Goal: Transaction & Acquisition: Obtain resource

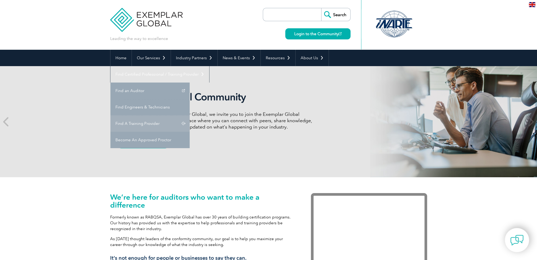
click at [190, 115] on link "Find A Training Provider" at bounding box center [149, 123] width 79 height 16
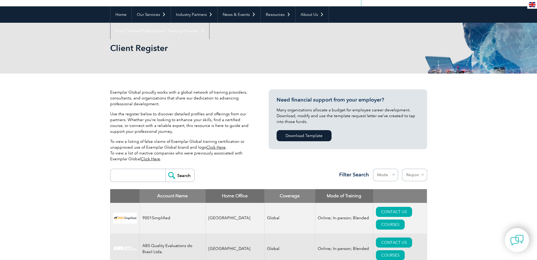
scroll to position [158, 0]
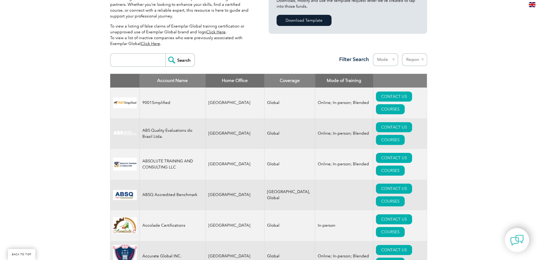
click at [386, 60] on select "Mode Online In-person Blended" at bounding box center [385, 59] width 25 height 12
click at [415, 58] on select "Region Australia Bahrain Bangladesh Brazil Canada Colombia Dominican Republic E…" at bounding box center [414, 59] width 25 height 12
click at [268, 37] on div "Exemplar Global proudly works with a global network of training providers, cons…" at bounding box center [189, 12] width 158 height 77
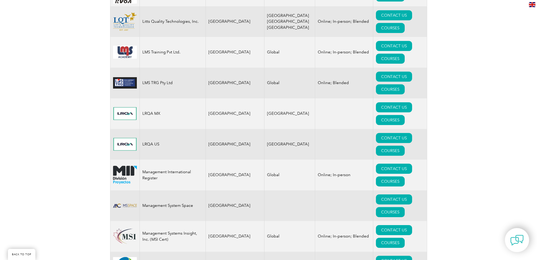
scroll to position [4867, 0]
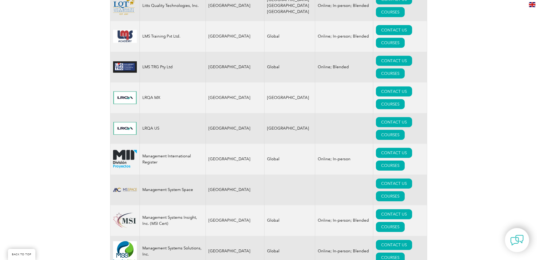
drag, startPoint x: 153, startPoint y: 87, endPoint x: 89, endPoint y: 102, distance: 65.8
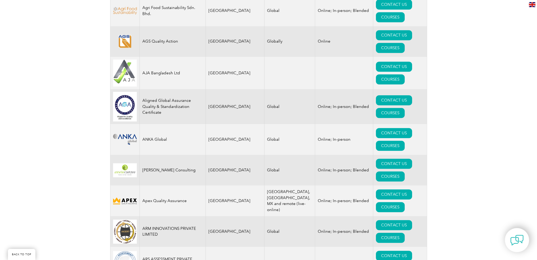
scroll to position [574, 0]
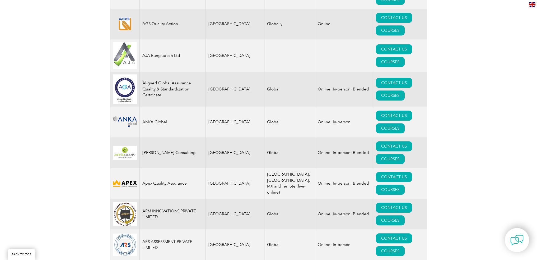
drag, startPoint x: 538, startPoint y: 208, endPoint x: 518, endPoint y: 34, distance: 175.1
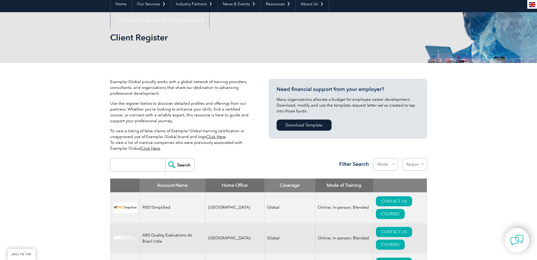
scroll to position [185, 0]
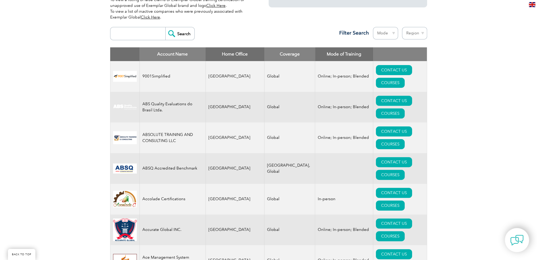
click at [382, 33] on select "Mode Online In-person Blended" at bounding box center [385, 33] width 25 height 12
click at [279, 26] on div "Search Region Australia Bahrain Bangladesh Brazil Canada Colombia Dominican Rep…" at bounding box center [268, 35] width 317 height 23
click at [420, 30] on select "Region Australia Bahrain Bangladesh Brazil Canada Colombia Dominican Republic E…" at bounding box center [414, 33] width 25 height 12
select select "United States"
click at [402, 27] on select "Region Australia Bahrain Bangladesh Brazil Canada Colombia Dominican Republic E…" at bounding box center [414, 33] width 25 height 12
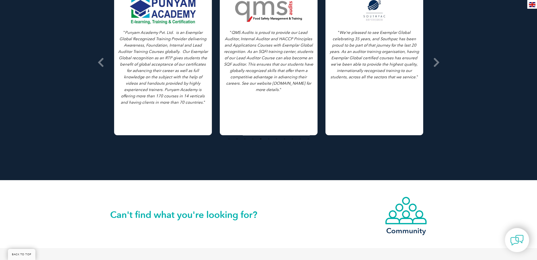
scroll to position [643, 0]
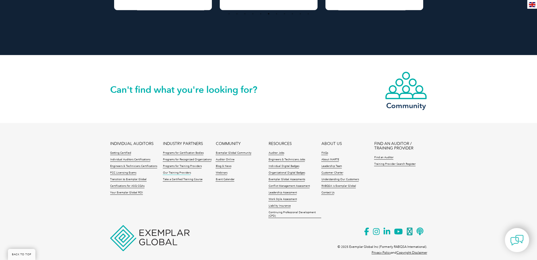
click at [176, 171] on link "Our Training Providers" at bounding box center [177, 173] width 28 height 4
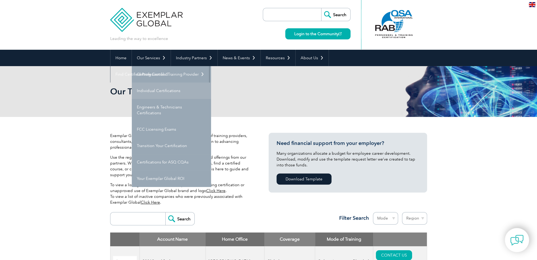
click at [171, 94] on link "Individual Certifications" at bounding box center [171, 90] width 79 height 16
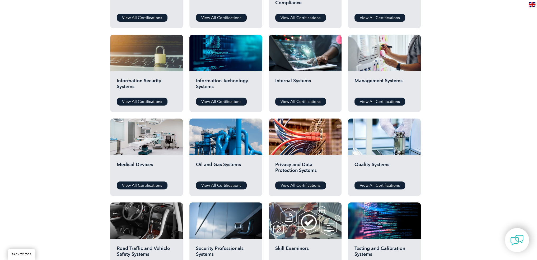
scroll to position [264, 0]
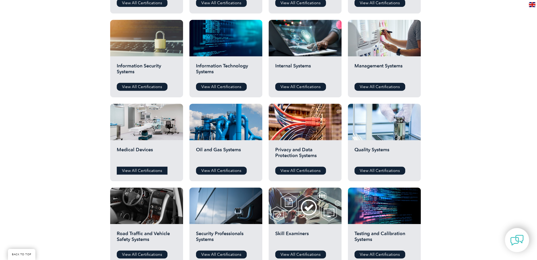
click at [128, 166] on div "Medical Devices View All Certifications" at bounding box center [146, 160] width 73 height 41
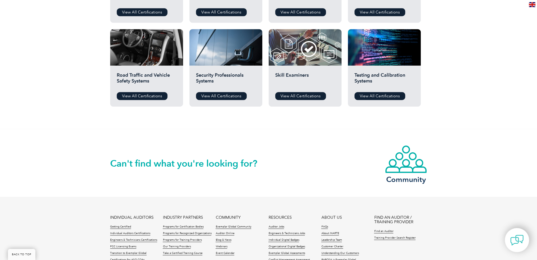
scroll to position [343, 0]
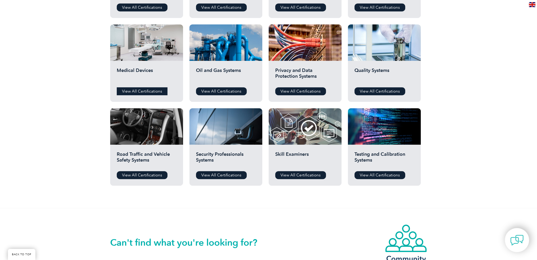
click at [153, 93] on link "View All Certifications" at bounding box center [142, 91] width 51 height 8
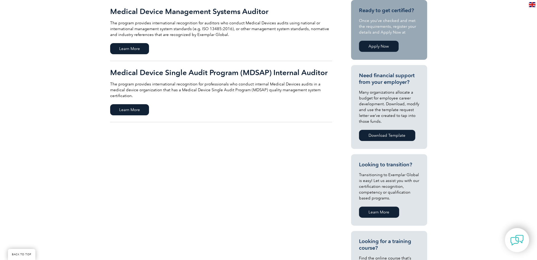
scroll to position [79, 0]
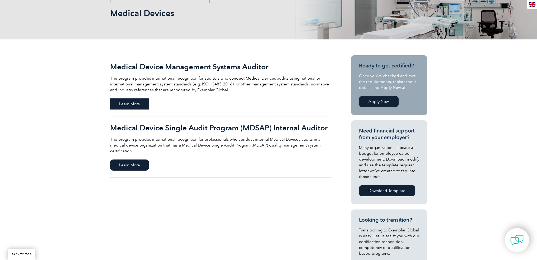
click at [133, 106] on span "Learn More" at bounding box center [129, 103] width 39 height 11
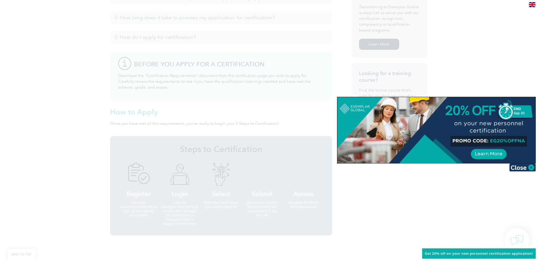
scroll to position [243, 0]
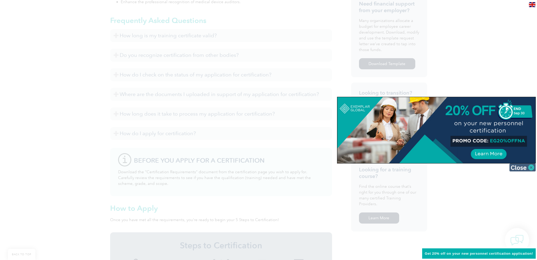
click at [528, 168] on img at bounding box center [522, 167] width 26 height 8
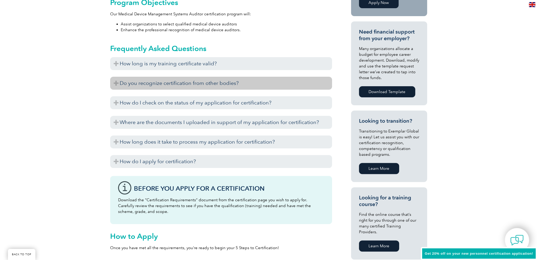
scroll to position [191, 0]
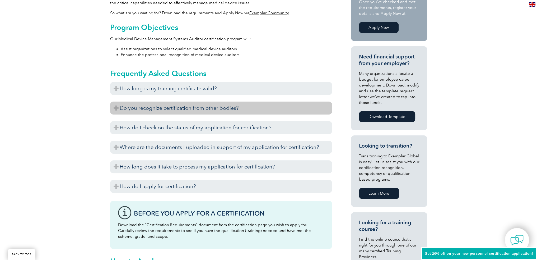
click at [183, 109] on h3 "Do you recognize certification from other bodies?" at bounding box center [221, 107] width 222 height 13
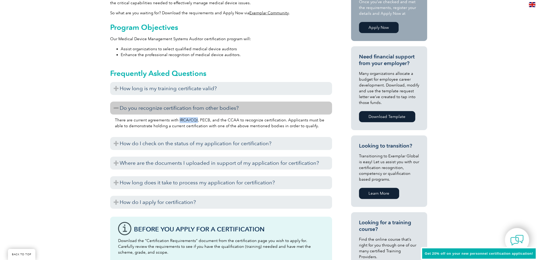
drag, startPoint x: 178, startPoint y: 119, endPoint x: 195, endPoint y: 119, distance: 17.2
click at [195, 119] on p "There are current agreements with IRCA/CQI, PECB, and the CCAA to recognize cer…" at bounding box center [221, 123] width 212 height 12
drag, startPoint x: 198, startPoint y: 119, endPoint x: 207, endPoint y: 118, distance: 9.1
click at [207, 118] on p "There are current agreements with IRCA/CQI, PECB, and the CCAA to recognize cer…" at bounding box center [221, 123] width 212 height 12
drag, startPoint x: 225, startPoint y: 120, endPoint x: 236, endPoint y: 118, distance: 10.8
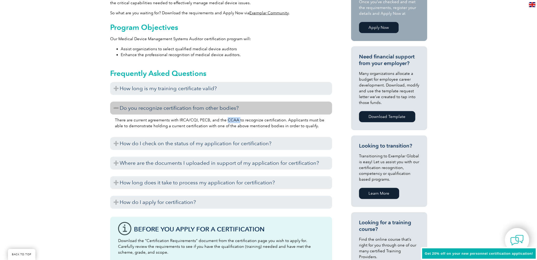
click at [236, 118] on p "There are current agreements with IRCA/CQI, PECB, and the CCAA to recognize cer…" at bounding box center [221, 123] width 212 height 12
drag, startPoint x: 198, startPoint y: 119, endPoint x: 206, endPoint y: 118, distance: 8.0
click at [206, 118] on p "There are current agreements with IRCA/CQI, PECB, and the CCAA to recognize cer…" at bounding box center [221, 123] width 212 height 12
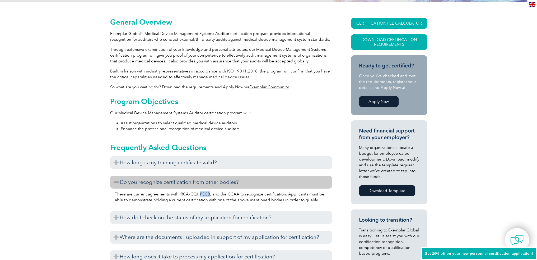
scroll to position [0, 0]
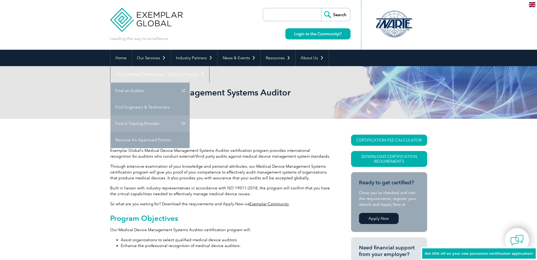
click at [190, 115] on link "Find A Training Provider" at bounding box center [149, 123] width 79 height 16
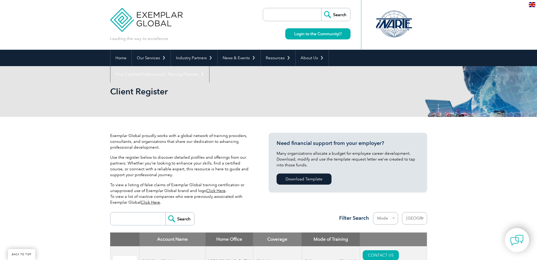
select select "[GEOGRAPHIC_DATA]"
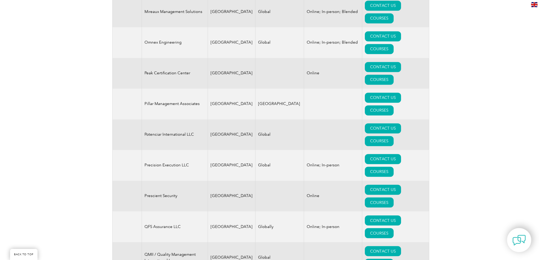
scroll to position [1141, 0]
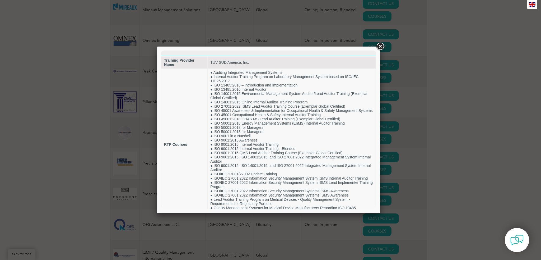
scroll to position [0, 0]
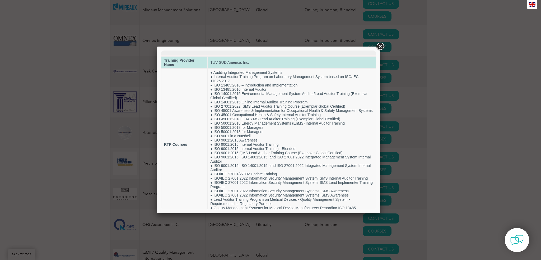
click at [222, 62] on td "TUV SUD America, Inc." at bounding box center [292, 63] width 168 height 12
drag, startPoint x: 209, startPoint y: 59, endPoint x: 240, endPoint y: 65, distance: 31.6
click at [240, 65] on td "TUV SUD America, Inc." at bounding box center [292, 63] width 168 height 12
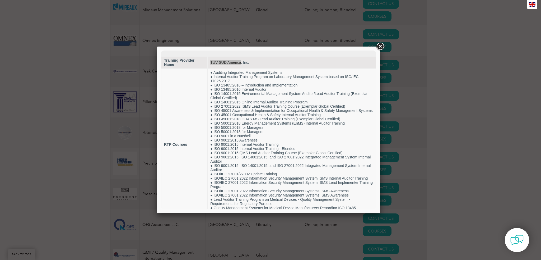
click at [377, 46] on link at bounding box center [380, 47] width 10 height 10
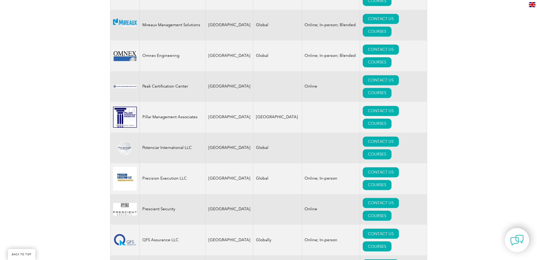
scroll to position [1114, 0]
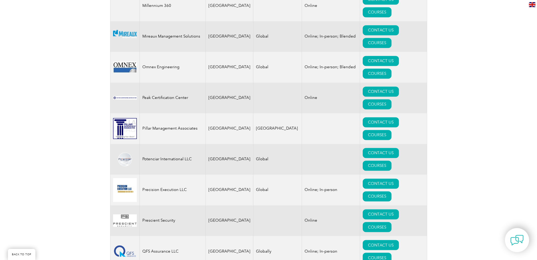
drag, startPoint x: 187, startPoint y: 83, endPoint x: 195, endPoint y: 85, distance: 7.9
drag, startPoint x: 144, startPoint y: 83, endPoint x: 165, endPoint y: 83, distance: 21.1
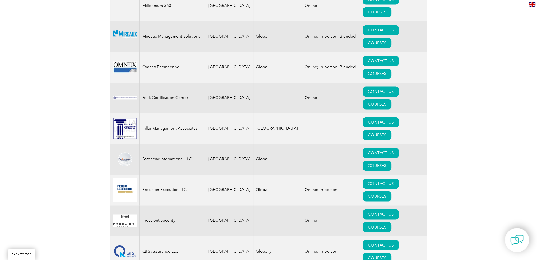
drag, startPoint x: 140, startPoint y: 82, endPoint x: 176, endPoint y: 83, distance: 35.9
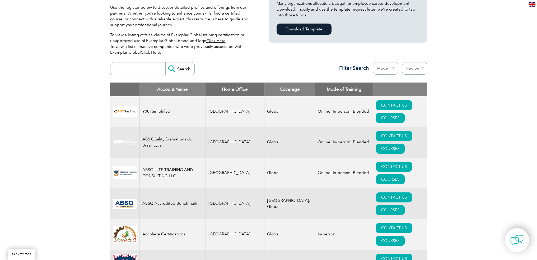
scroll to position [132, 0]
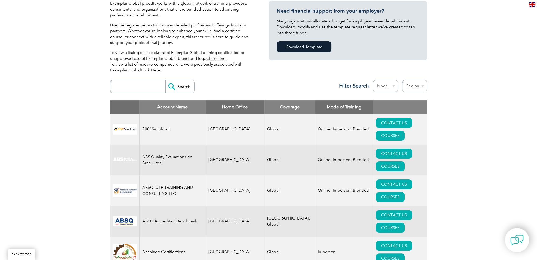
click at [403, 87] on select "Region Australia Bahrain Bangladesh Brazil Canada Colombia Dominican Republic E…" at bounding box center [414, 86] width 25 height 12
select select "[GEOGRAPHIC_DATA]"
click at [402, 80] on select "Region Australia Bahrain Bangladesh Brazil Canada Colombia Dominican Republic E…" at bounding box center [414, 86] width 25 height 12
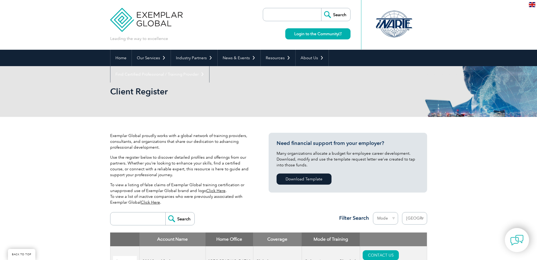
select select "United States"
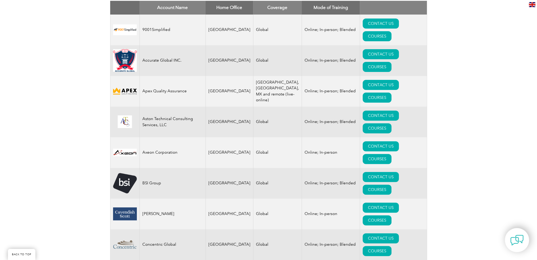
scroll to position [137, 0]
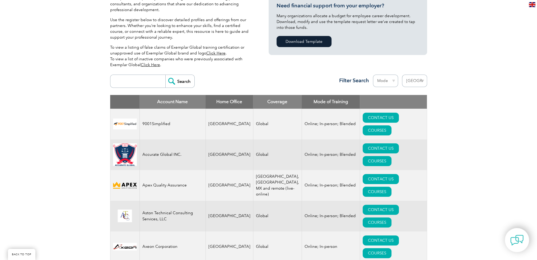
click at [384, 83] on select "Mode Online In-person Blended" at bounding box center [385, 80] width 25 height 12
click at [328, 74] on div "Region Australia Bahrain Bangladesh Brazil Canada Colombia Dominican Republic E…" at bounding box center [374, 81] width 106 height 15
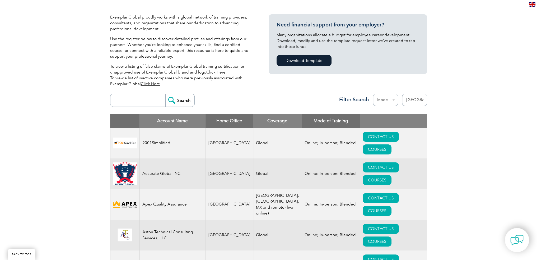
scroll to position [164, 0]
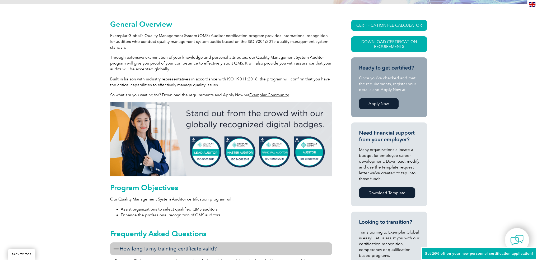
scroll to position [179, 0]
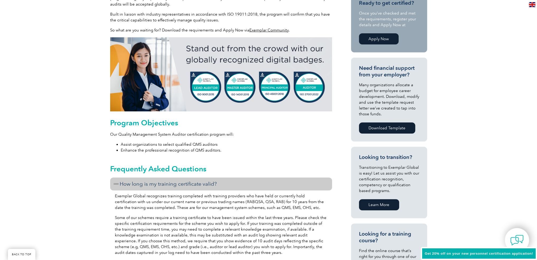
drag, startPoint x: 174, startPoint y: 120, endPoint x: 166, endPoint y: 130, distance: 12.5
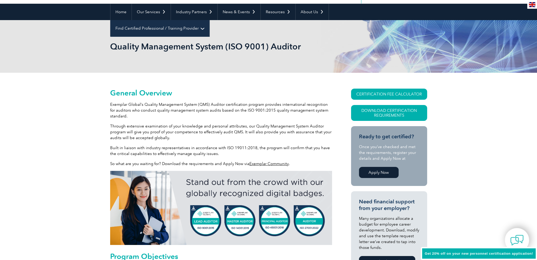
scroll to position [0, 0]
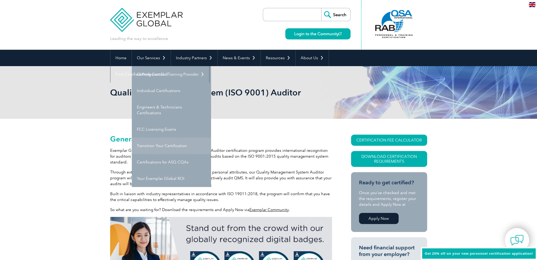
click at [166, 144] on link "Transition Your Certification" at bounding box center [171, 145] width 79 height 16
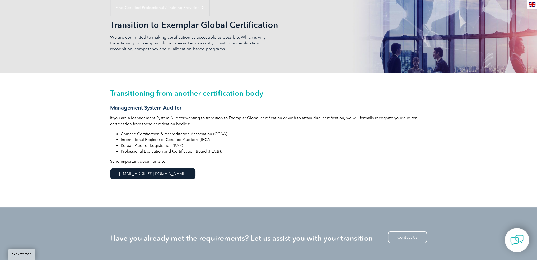
scroll to position [53, 0]
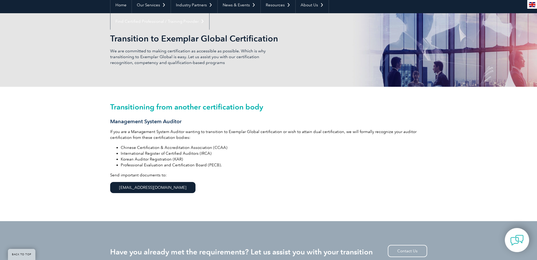
drag, startPoint x: 125, startPoint y: 133, endPoint x: 129, endPoint y: 145, distance: 13.5
drag, startPoint x: 129, startPoint y: 145, endPoint x: 111, endPoint y: 126, distance: 27.1
click at [111, 126] on div "Transitioning from another certification body Management System Auditor If you …" at bounding box center [268, 154] width 317 height 134
click at [161, 137] on p "If you are a Management System Auditor wanting to transition to Exemplar Global…" at bounding box center [268, 135] width 317 height 12
click at [156, 4] on link "Our Services" at bounding box center [151, 5] width 39 height 16
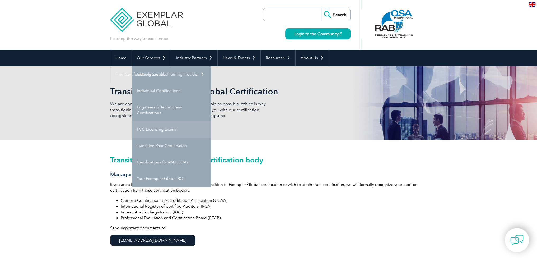
click at [164, 132] on link "FCC Licensing Exams" at bounding box center [171, 129] width 79 height 16
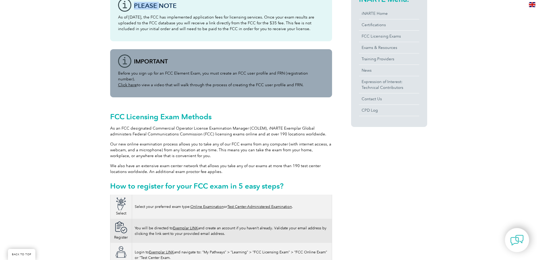
scroll to position [18, 0]
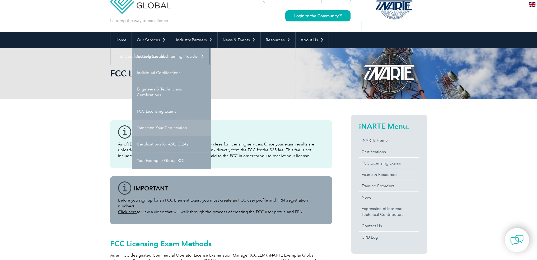
click at [162, 131] on link "Transition Your Certification" at bounding box center [171, 127] width 79 height 16
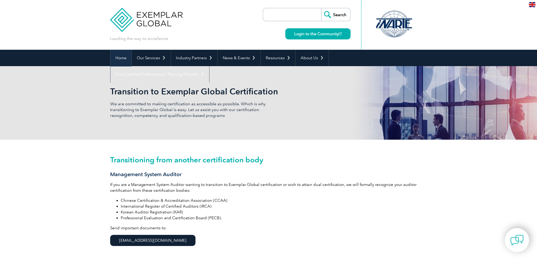
click at [125, 54] on link "Home" at bounding box center [120, 58] width 21 height 16
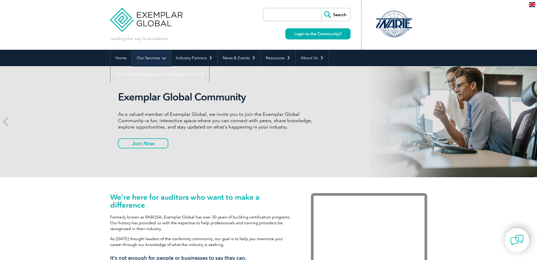
click at [149, 56] on link "Our Services" at bounding box center [151, 58] width 39 height 16
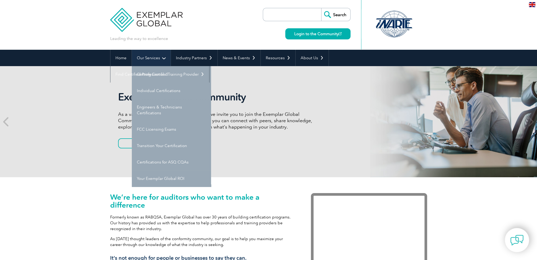
click at [152, 59] on link "Our Services" at bounding box center [151, 58] width 39 height 16
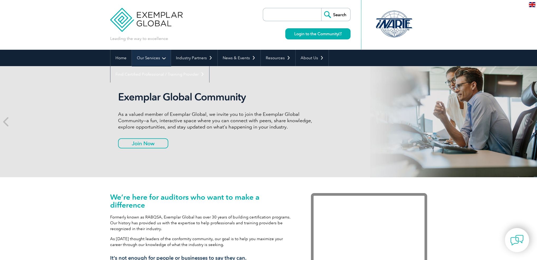
click at [152, 63] on link "Our Services" at bounding box center [151, 58] width 39 height 16
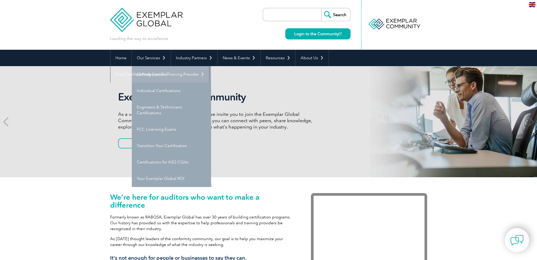
click at [164, 71] on link "Getting Certified" at bounding box center [171, 74] width 79 height 16
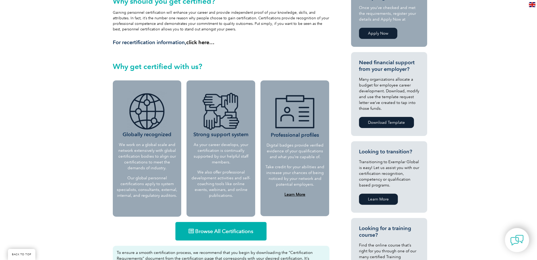
scroll to position [193, 0]
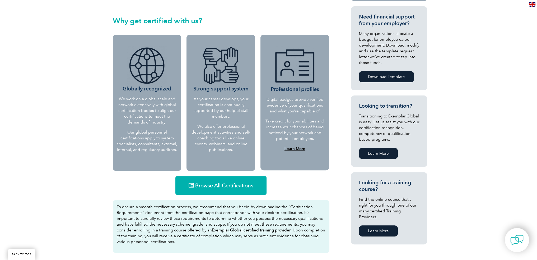
click at [240, 182] on span "Browse All Certifications" at bounding box center [224, 184] width 58 height 5
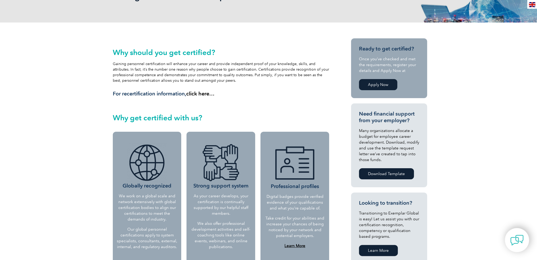
scroll to position [0, 0]
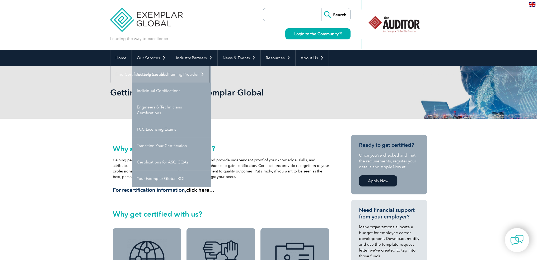
click at [161, 73] on link "Getting Certified" at bounding box center [171, 74] width 79 height 16
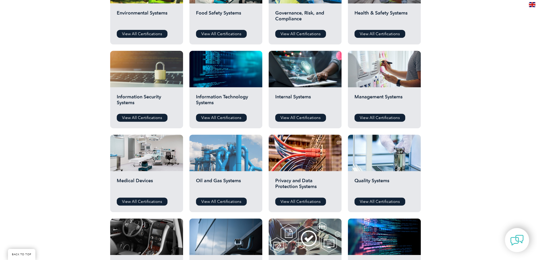
scroll to position [238, 0]
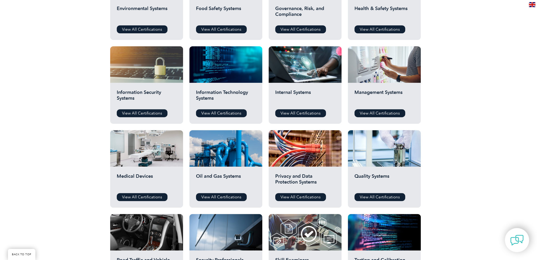
click at [105, 161] on div "Before You Apply For a Certification Download the “Certification Requirements” …" at bounding box center [268, 102] width 537 height 422
click at [152, 173] on h2 "Medical Devices" at bounding box center [147, 181] width 60 height 16
click at [148, 196] on link "View All Certifications" at bounding box center [142, 197] width 51 height 8
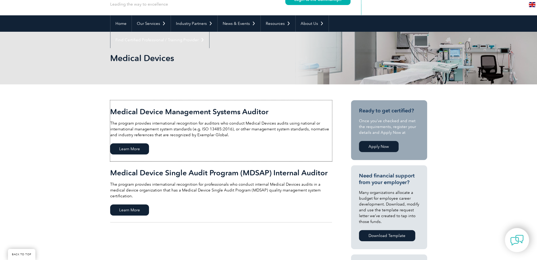
scroll to position [106, 0]
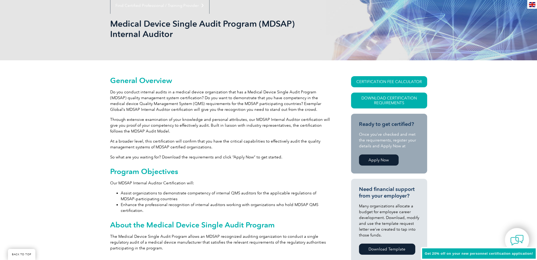
scroll to position [79, 0]
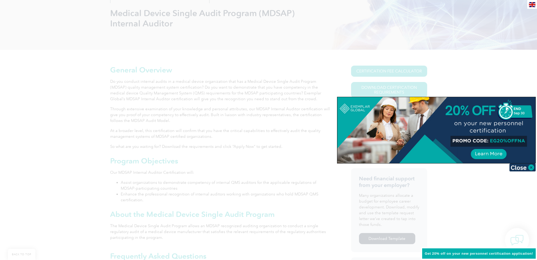
click at [528, 168] on img at bounding box center [522, 167] width 26 height 8
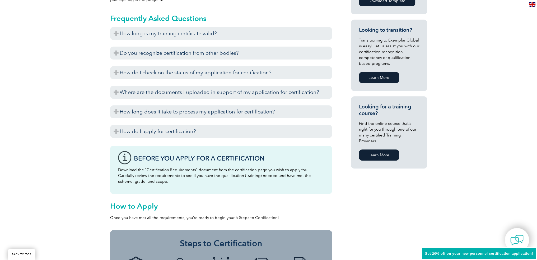
scroll to position [290, 0]
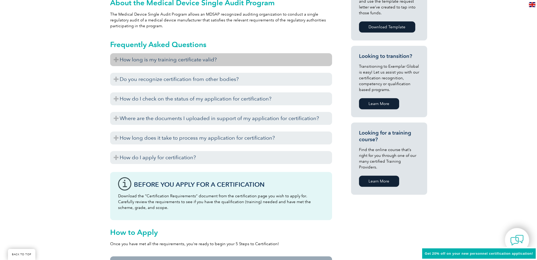
click at [178, 62] on h3 "How long is my training certificate valid?" at bounding box center [221, 59] width 222 height 13
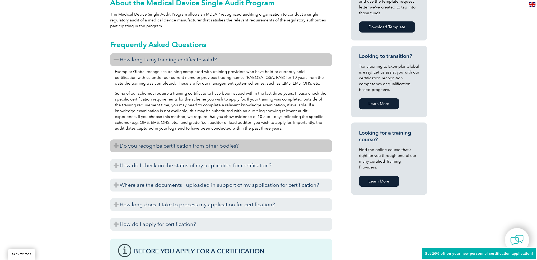
click at [176, 139] on h3 "Do you recognize certification from other bodies?" at bounding box center [221, 145] width 222 height 13
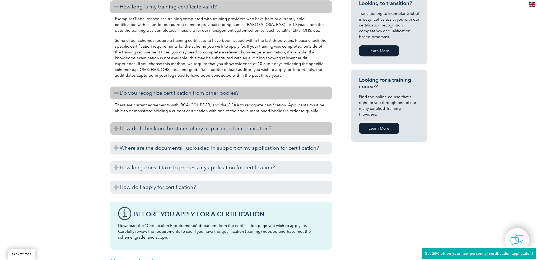
click at [165, 125] on h3 "How do I check on the status of my application for certification?" at bounding box center [221, 128] width 222 height 13
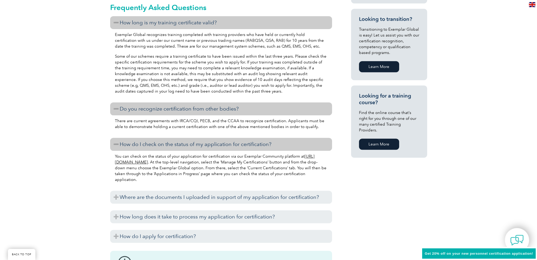
scroll to position [343, 0]
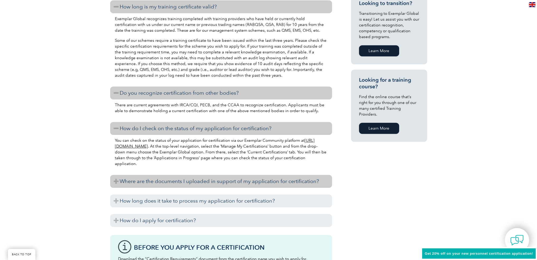
click at [163, 177] on h3 "Where are the documents I uploaded in support of my application for certificati…" at bounding box center [221, 181] width 222 height 13
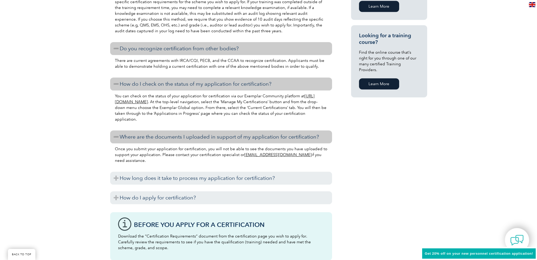
scroll to position [396, 0]
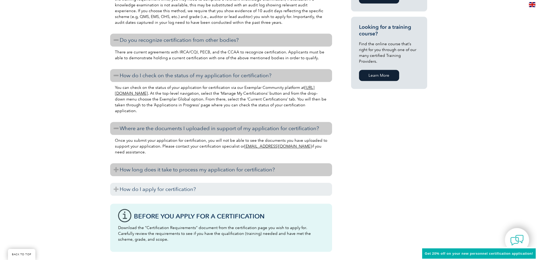
click at [170, 172] on h3 "How long does it take to process my application for certification?" at bounding box center [221, 169] width 222 height 13
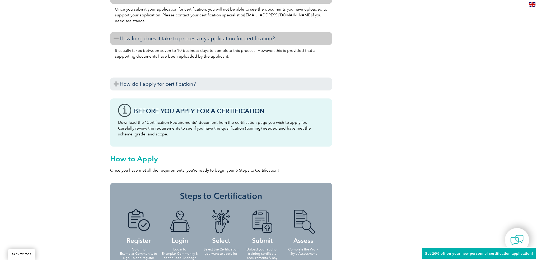
scroll to position [528, 0]
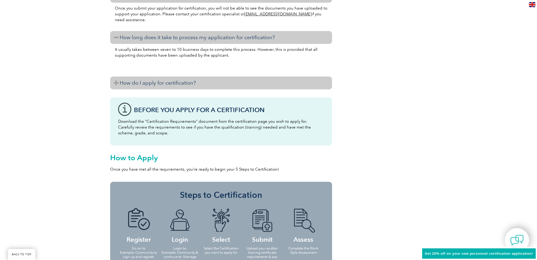
click at [166, 82] on h3 "How do I apply for certification?" at bounding box center [221, 82] width 222 height 13
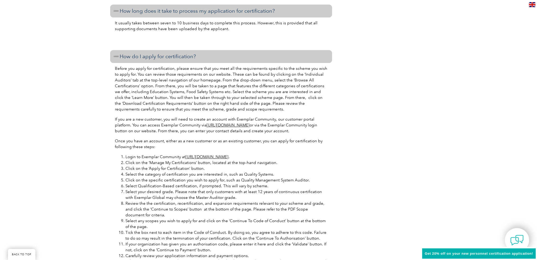
drag, startPoint x: 157, startPoint y: 130, endPoint x: 155, endPoint y: 139, distance: 9.0
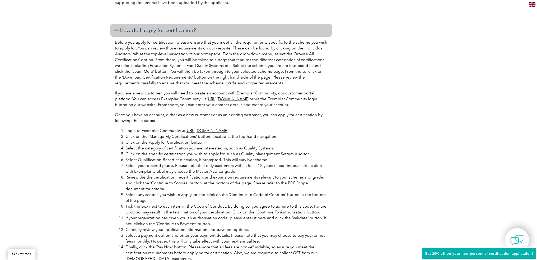
click at [133, 170] on ol "Login to Exemplar Community at [URL][DOMAIN_NAME] . Click on the ‘Manage My Cer…" at bounding box center [221, 195] width 212 height 134
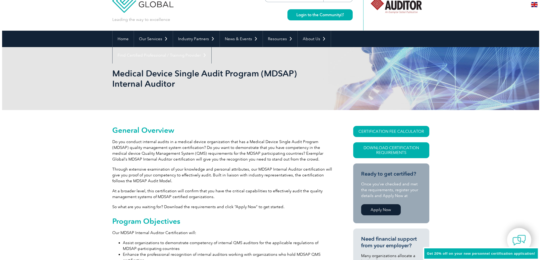
scroll to position [0, 0]
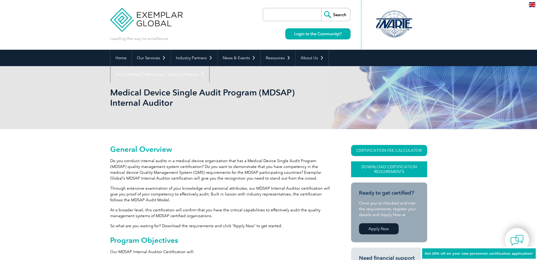
click at [385, 168] on link "Download Certification Requirements" at bounding box center [389, 169] width 76 height 16
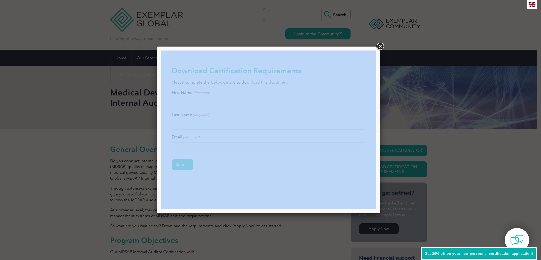
click at [376, 49] on div at bounding box center [268, 129] width 223 height 166
click at [379, 47] on link at bounding box center [380, 47] width 10 height 10
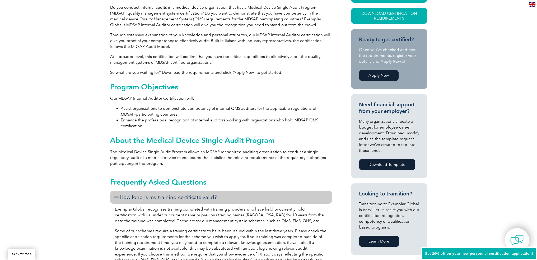
scroll to position [238, 0]
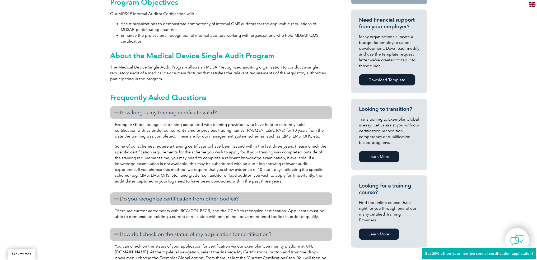
click at [382, 160] on link "Learn More" at bounding box center [379, 156] width 40 height 11
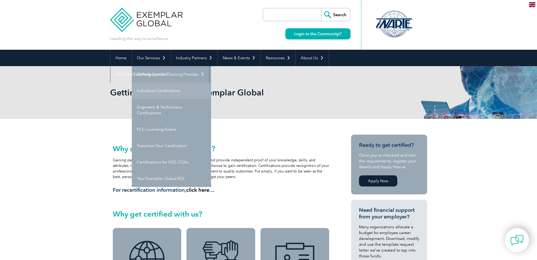
click at [156, 87] on link "Individual Certifications" at bounding box center [171, 90] width 79 height 16
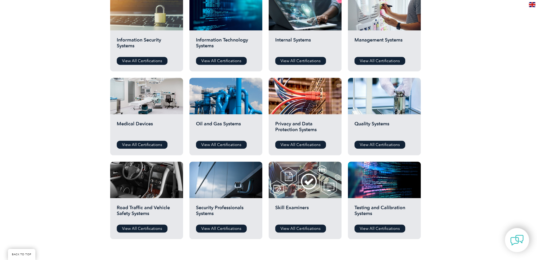
scroll to position [290, 0]
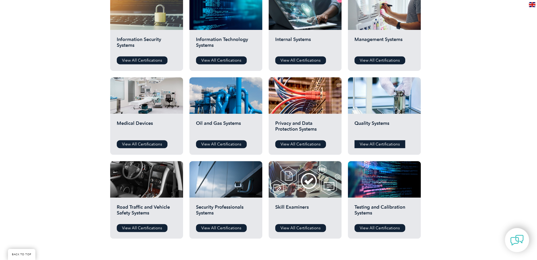
click at [386, 144] on link "View All Certifications" at bounding box center [379, 144] width 51 height 8
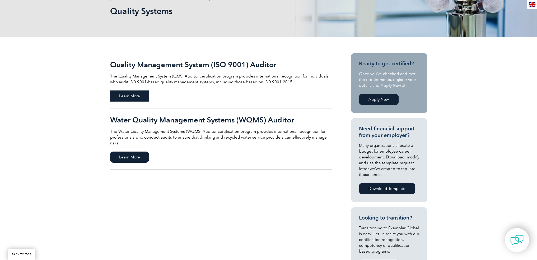
scroll to position [79, 0]
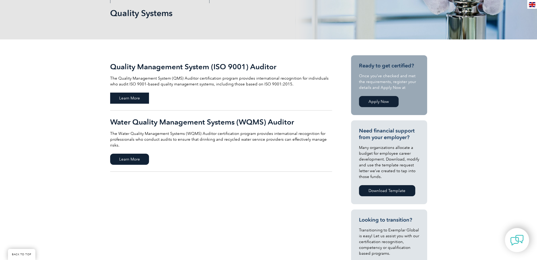
click at [132, 96] on span "Learn More" at bounding box center [129, 97] width 39 height 11
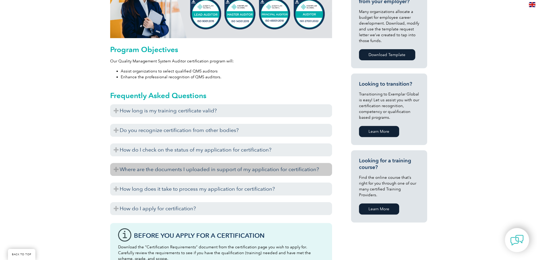
scroll to position [253, 0]
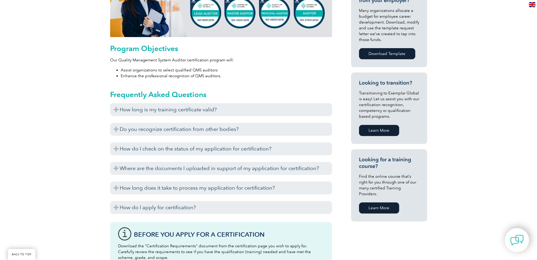
click at [201, 159] on div "How long is my training certificate valid? Exemplar Global recognizes training …" at bounding box center [221, 159] width 222 height 113
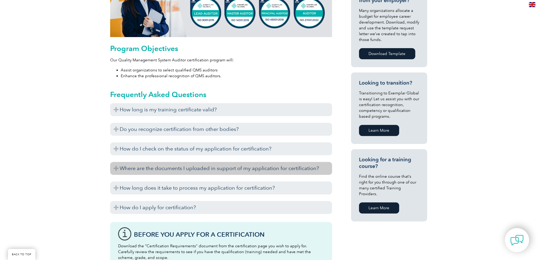
click at [199, 163] on h3 "Where are the documents I uploaded in support of my application for certificati…" at bounding box center [221, 168] width 222 height 13
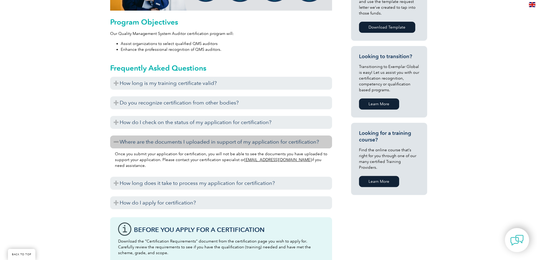
scroll to position [306, 0]
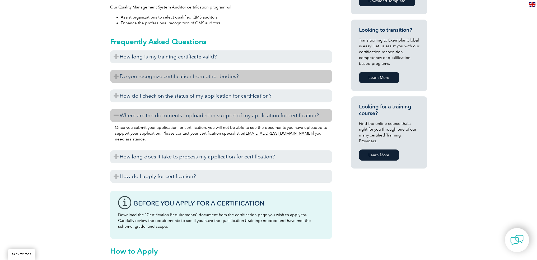
click at [137, 76] on h3 "Do you recognize certification from other bodies?" at bounding box center [221, 76] width 222 height 13
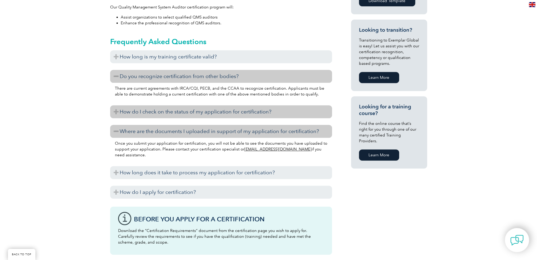
click at [159, 106] on h3 "How do I check on the status of my application for certification?" at bounding box center [221, 111] width 222 height 13
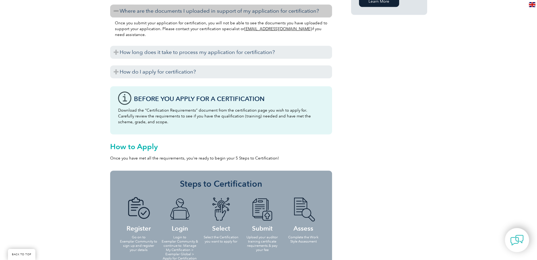
scroll to position [465, 0]
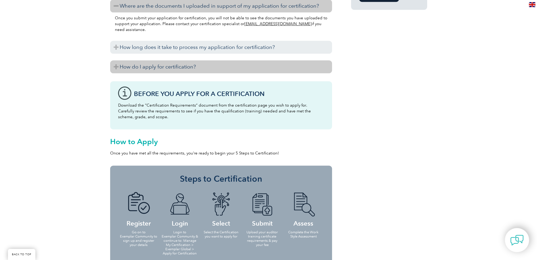
click at [162, 60] on h3 "How do I apply for certification?" at bounding box center [221, 66] width 222 height 13
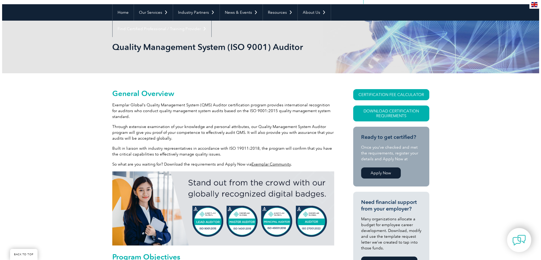
scroll to position [42, 0]
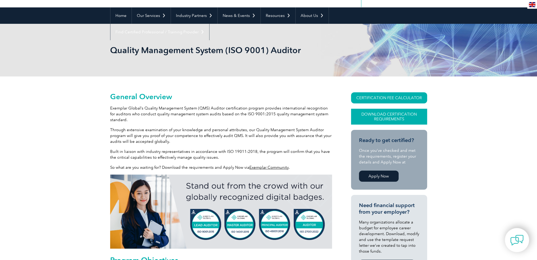
click at [381, 115] on link "Download Certification Requirements" at bounding box center [389, 117] width 76 height 16
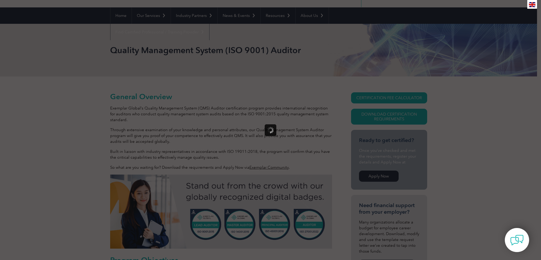
scroll to position [0, 0]
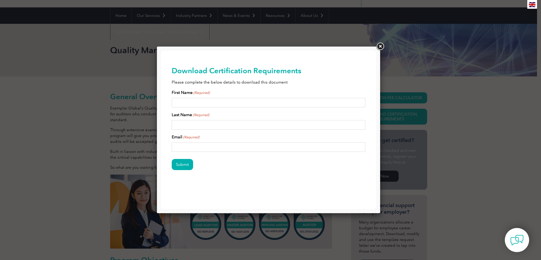
click at [215, 100] on input "First Name (Required)" at bounding box center [269, 103] width 194 height 10
type input "Dustin"
type input "Shreve"
type input "dustin.shreve@qostronics.com"
click at [172, 159] on input "Submit" at bounding box center [182, 164] width 21 height 11
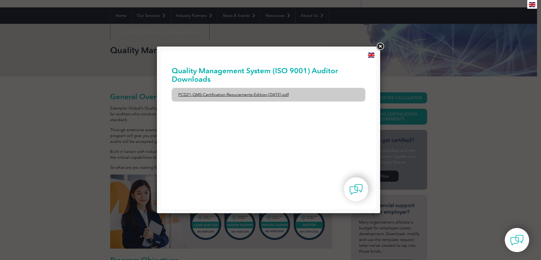
click at [259, 95] on link "PCD21-QMS-Certification-Requirements-Edition-2-April-2022.pdf" at bounding box center [269, 95] width 194 height 14
